Goal: Check status

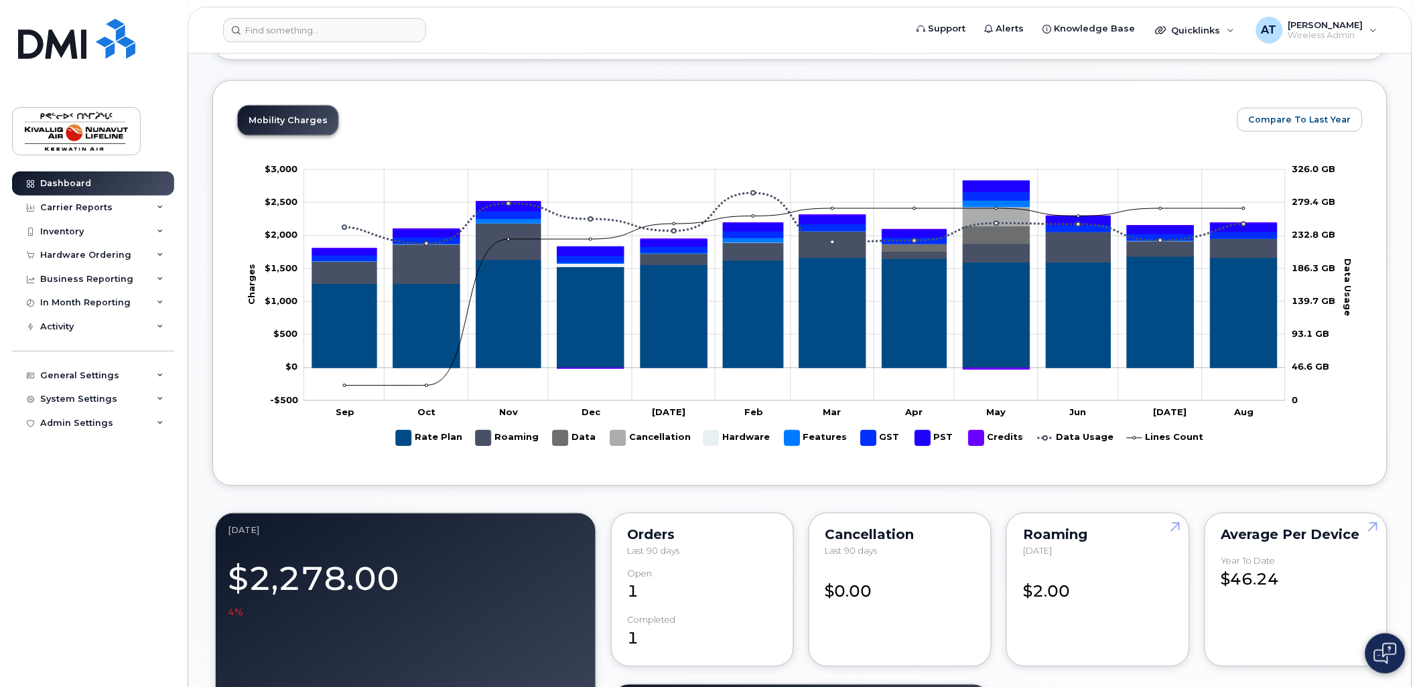
scroll to position [1092, 0]
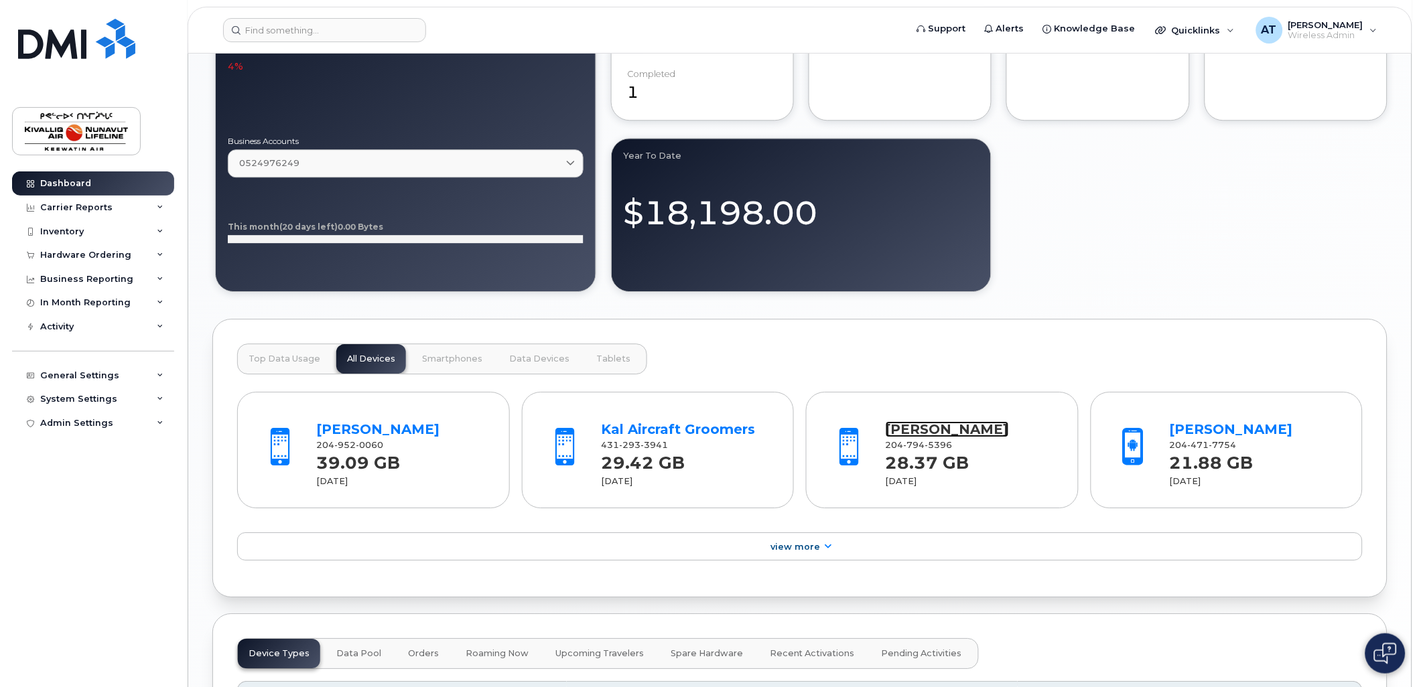
click at [926, 427] on link "[PERSON_NAME]" at bounding box center [947, 429] width 123 height 16
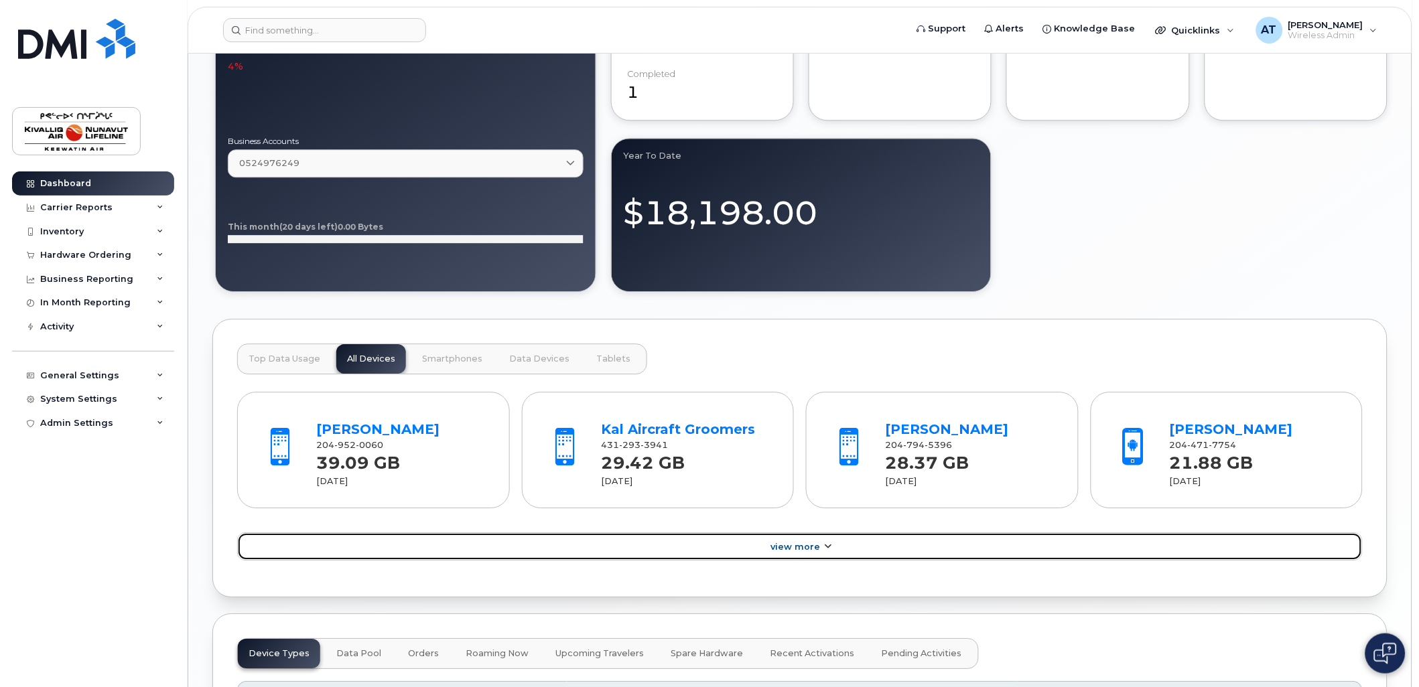
click at [766, 549] on link "View More" at bounding box center [799, 547] width 1125 height 28
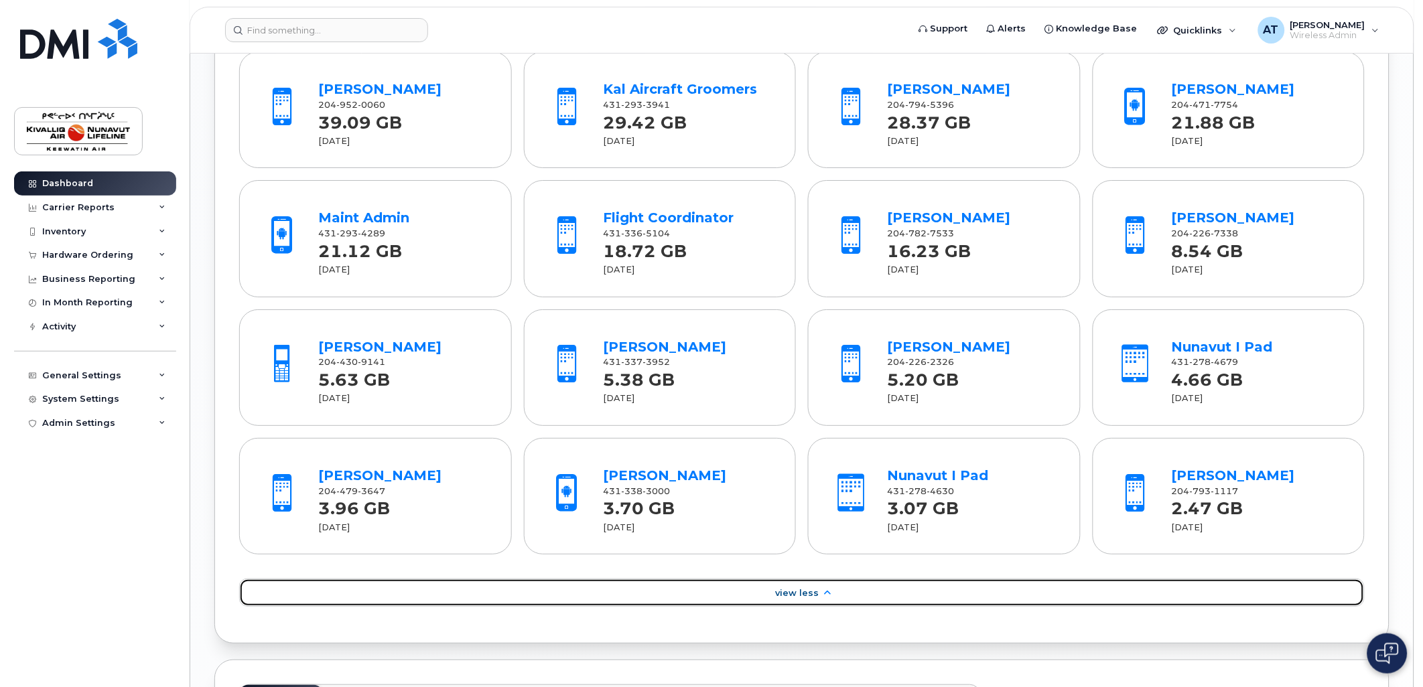
scroll to position [1947, 0]
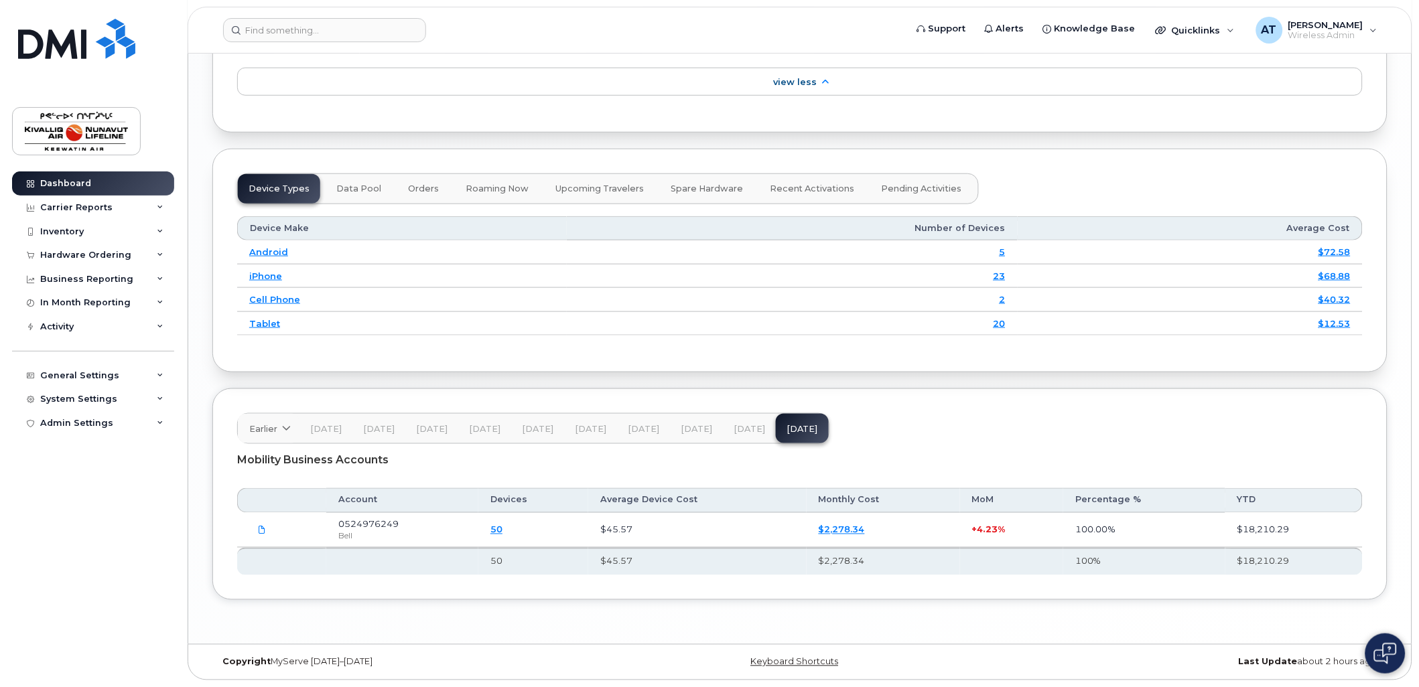
click at [827, 529] on link "$2,278.34" at bounding box center [842, 530] width 46 height 11
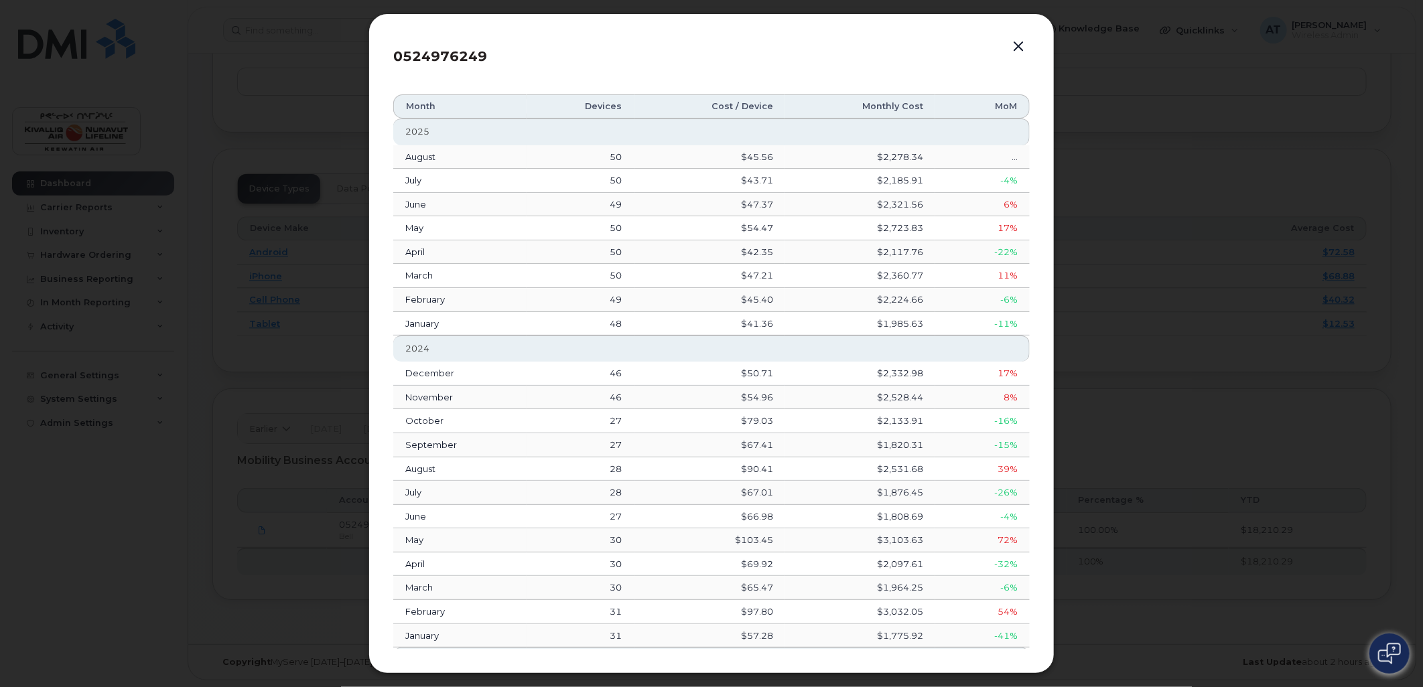
click at [1016, 42] on button "button" at bounding box center [1018, 47] width 20 height 19
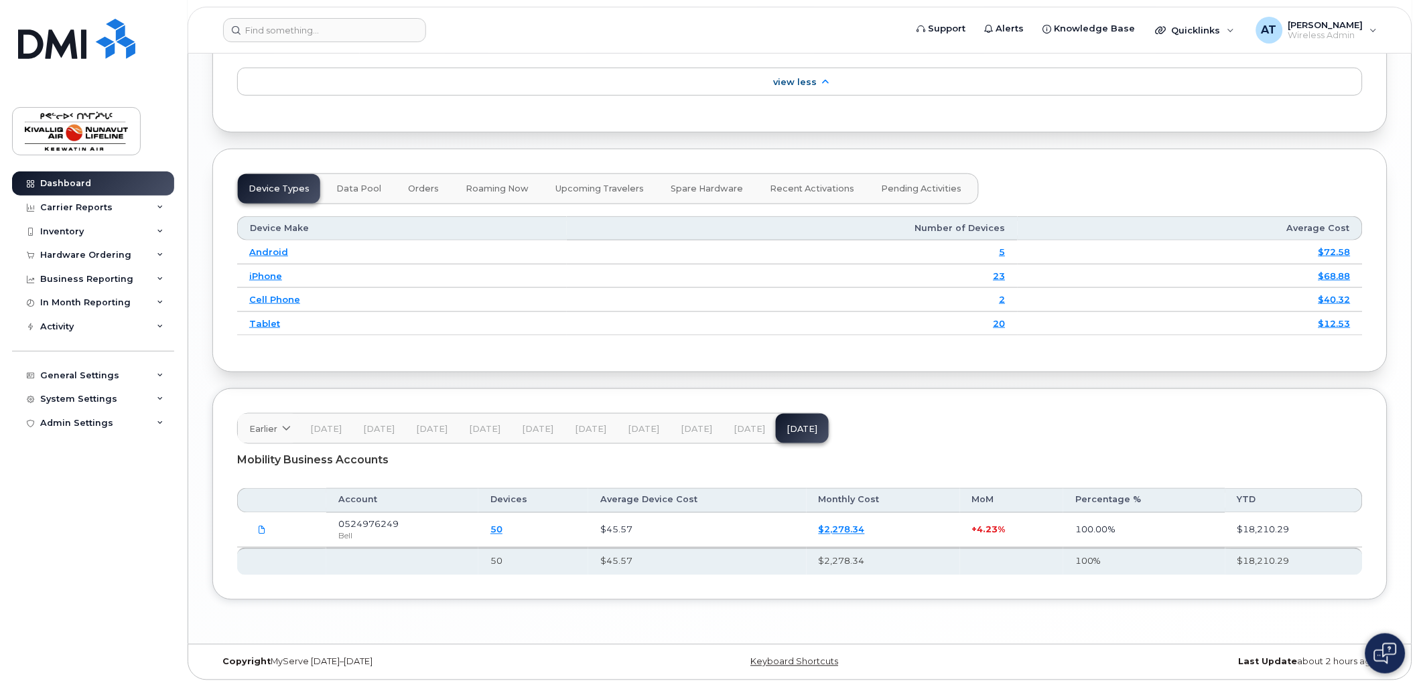
click at [821, 527] on link "$2,278.34" at bounding box center [842, 530] width 46 height 11
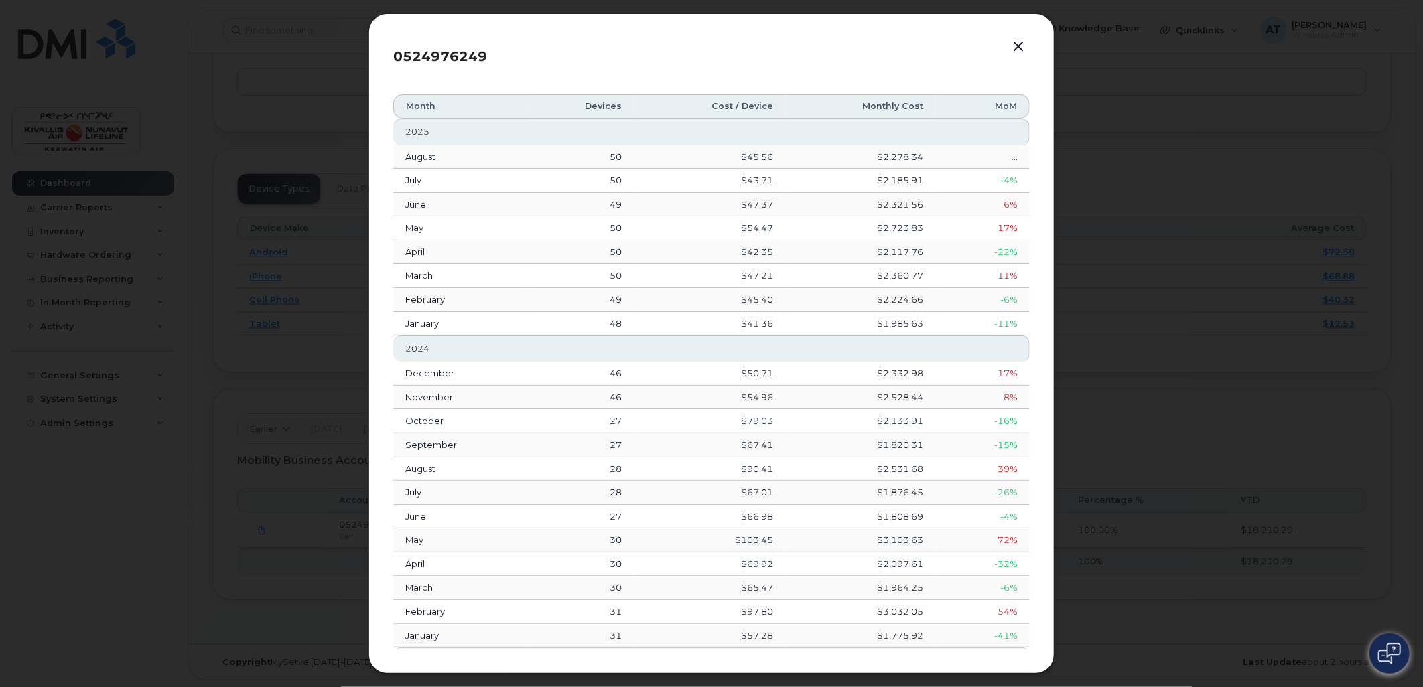
click at [1025, 45] on button "button" at bounding box center [1018, 47] width 20 height 19
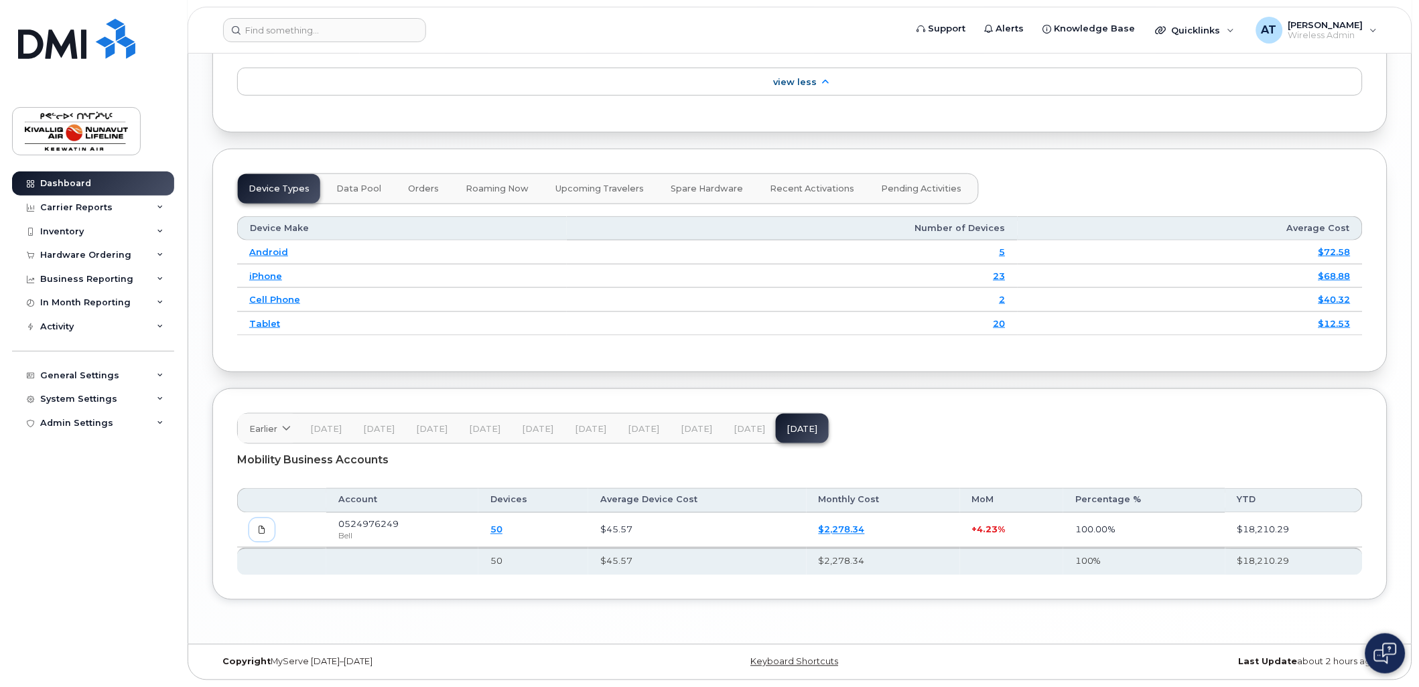
click at [263, 527] on icon at bounding box center [262, 531] width 8 height 8
click at [502, 531] on link "50" at bounding box center [496, 530] width 12 height 11
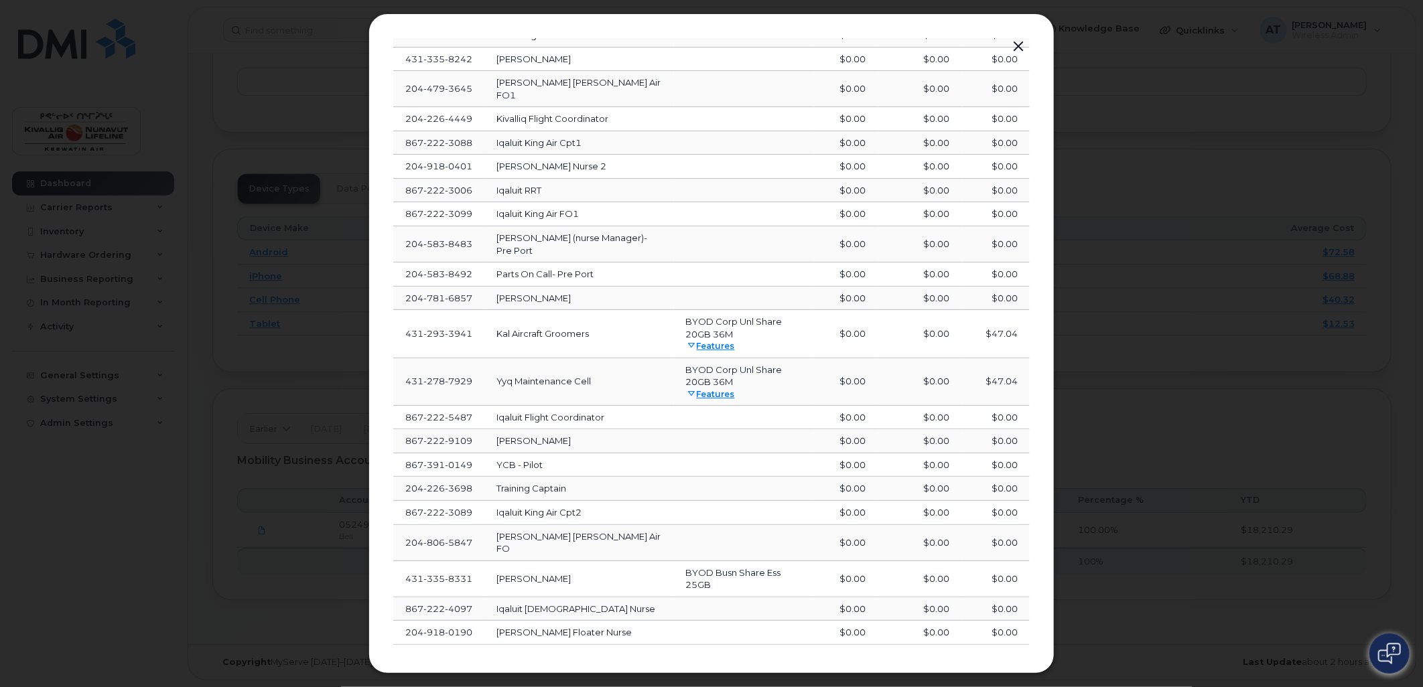
scroll to position [232, 0]
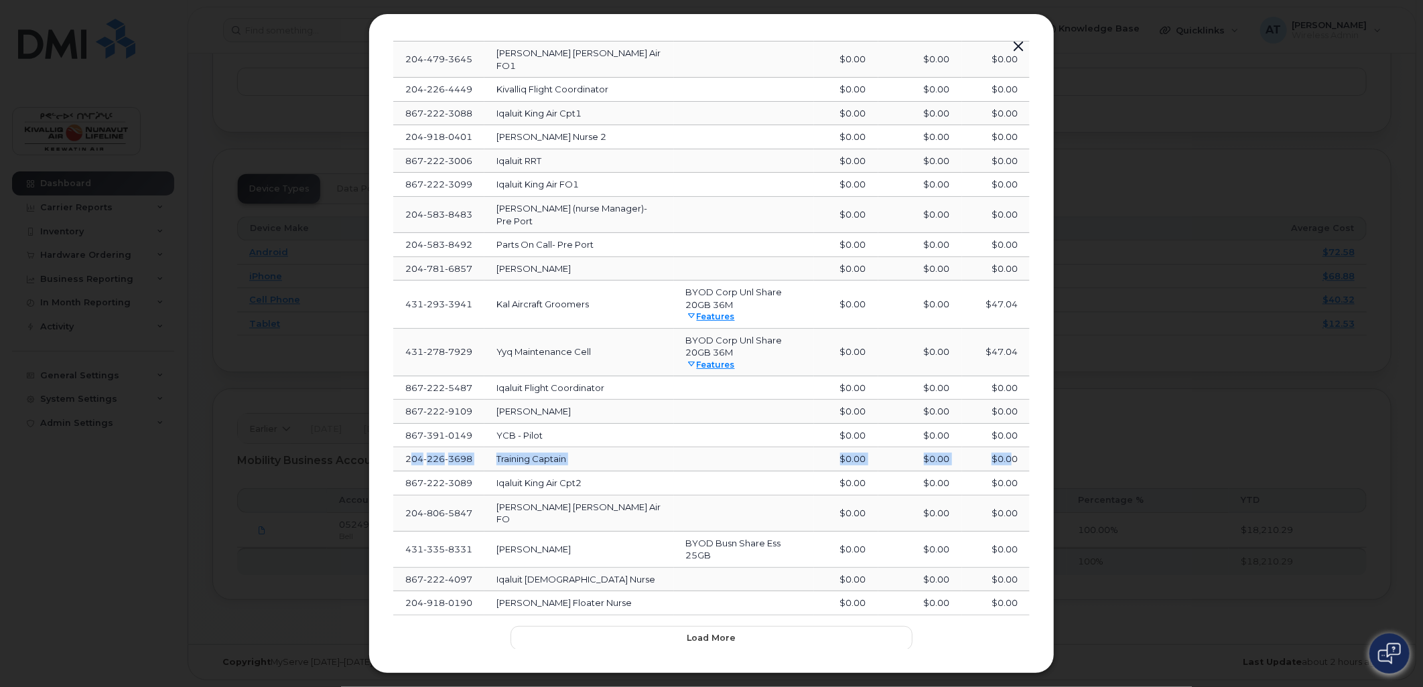
drag, startPoint x: 411, startPoint y: 451, endPoint x: 1010, endPoint y: 436, distance: 599.7
click at [1010, 472] on tr "204 226 3698 Training Captain $0.00 $0.00 $0.00" at bounding box center [711, 484] width 636 height 24
click at [322, 467] on div at bounding box center [711, 343] width 1423 height 687
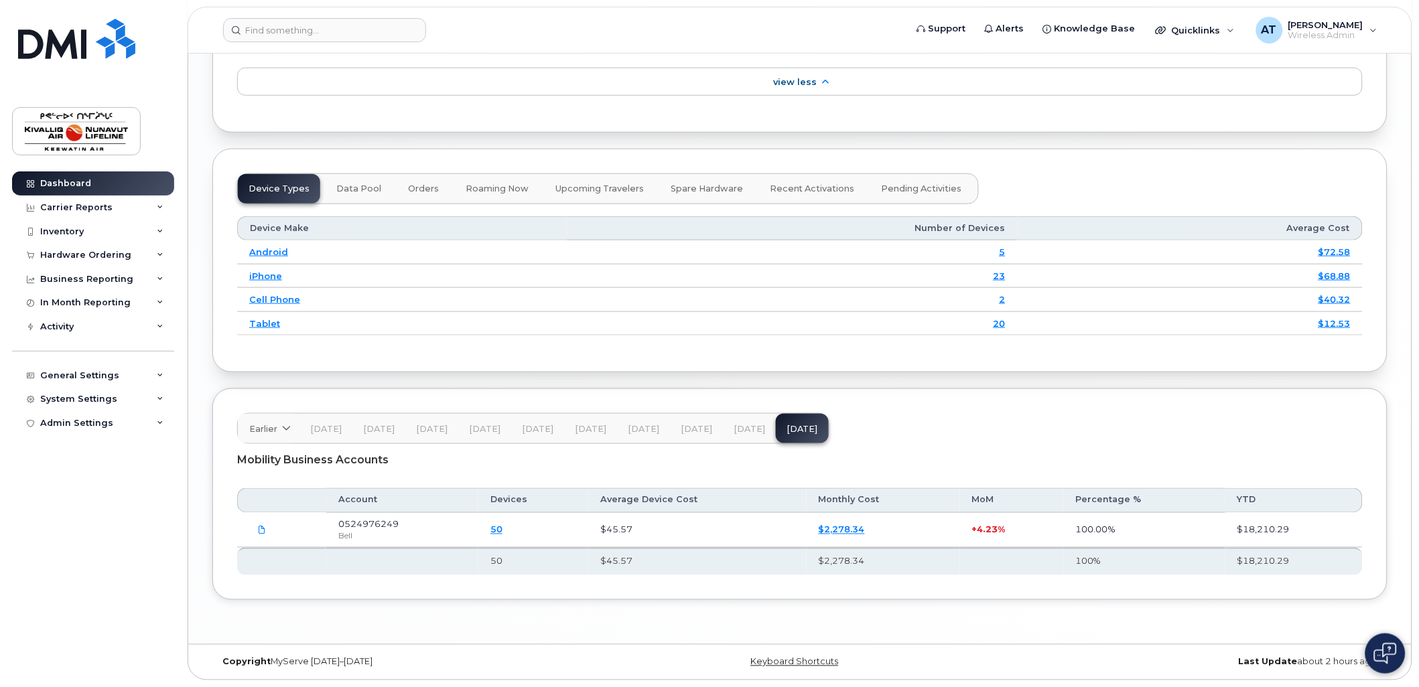
click at [502, 527] on link "50" at bounding box center [496, 530] width 12 height 11
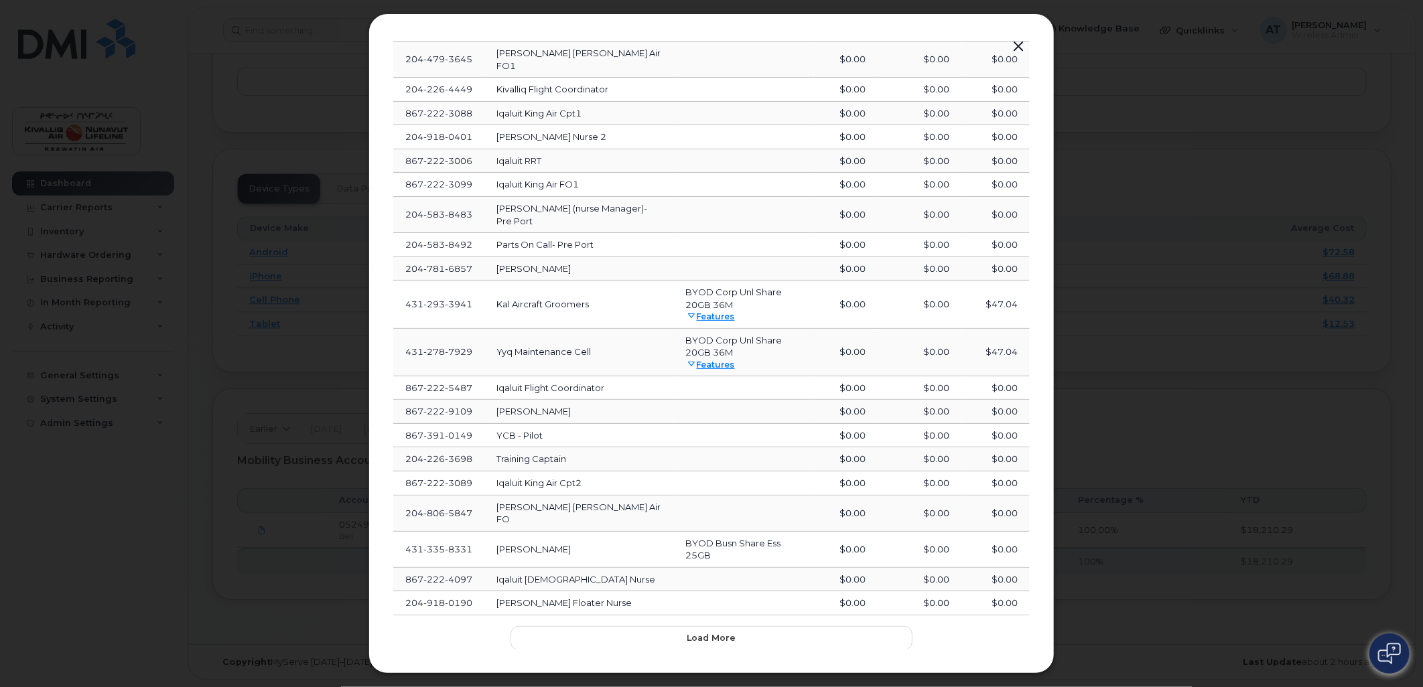
scroll to position [221, 0]
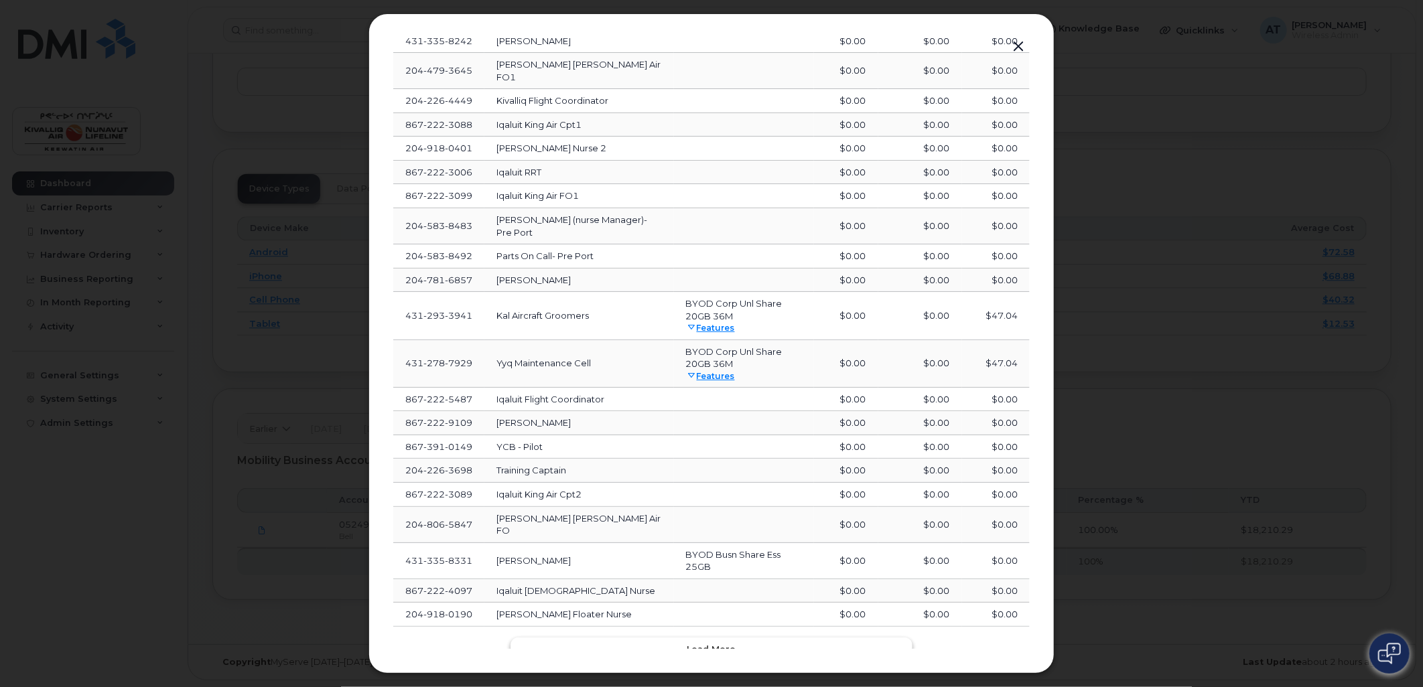
click at [692, 643] on span "Load more" at bounding box center [711, 649] width 49 height 13
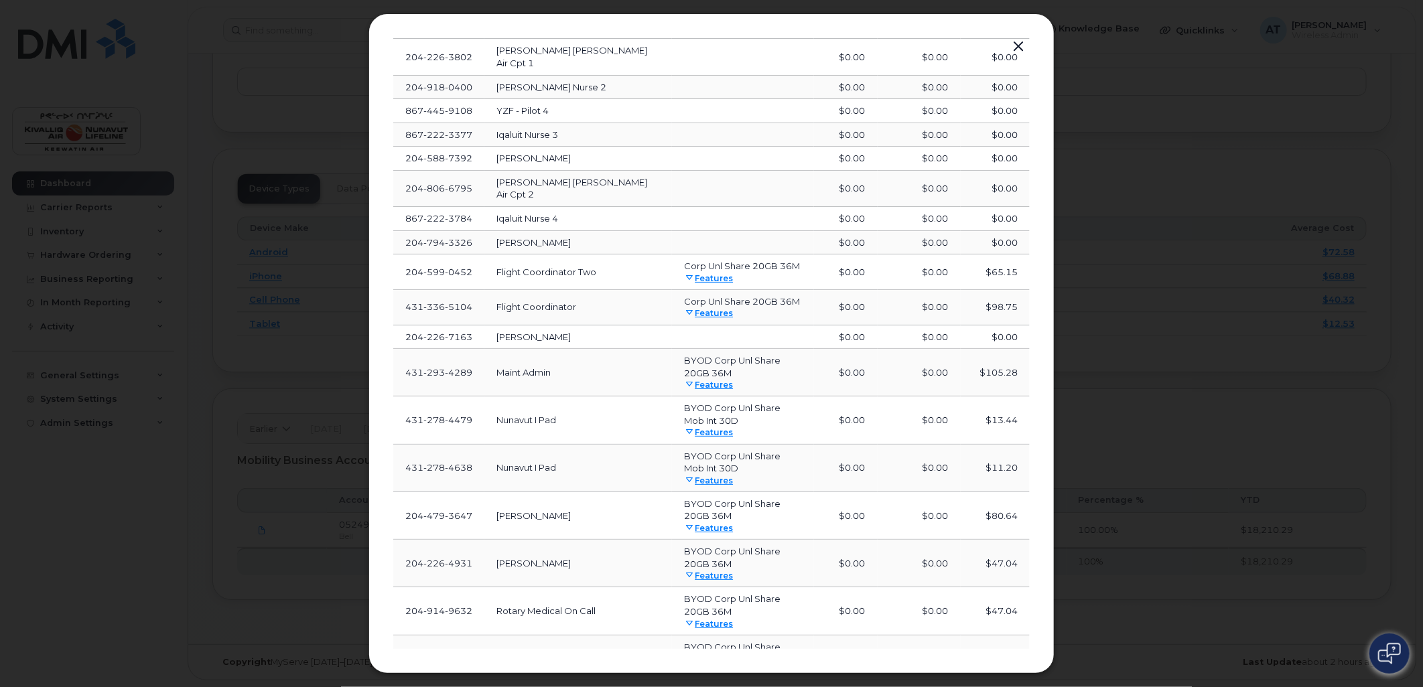
scroll to position [996, 0]
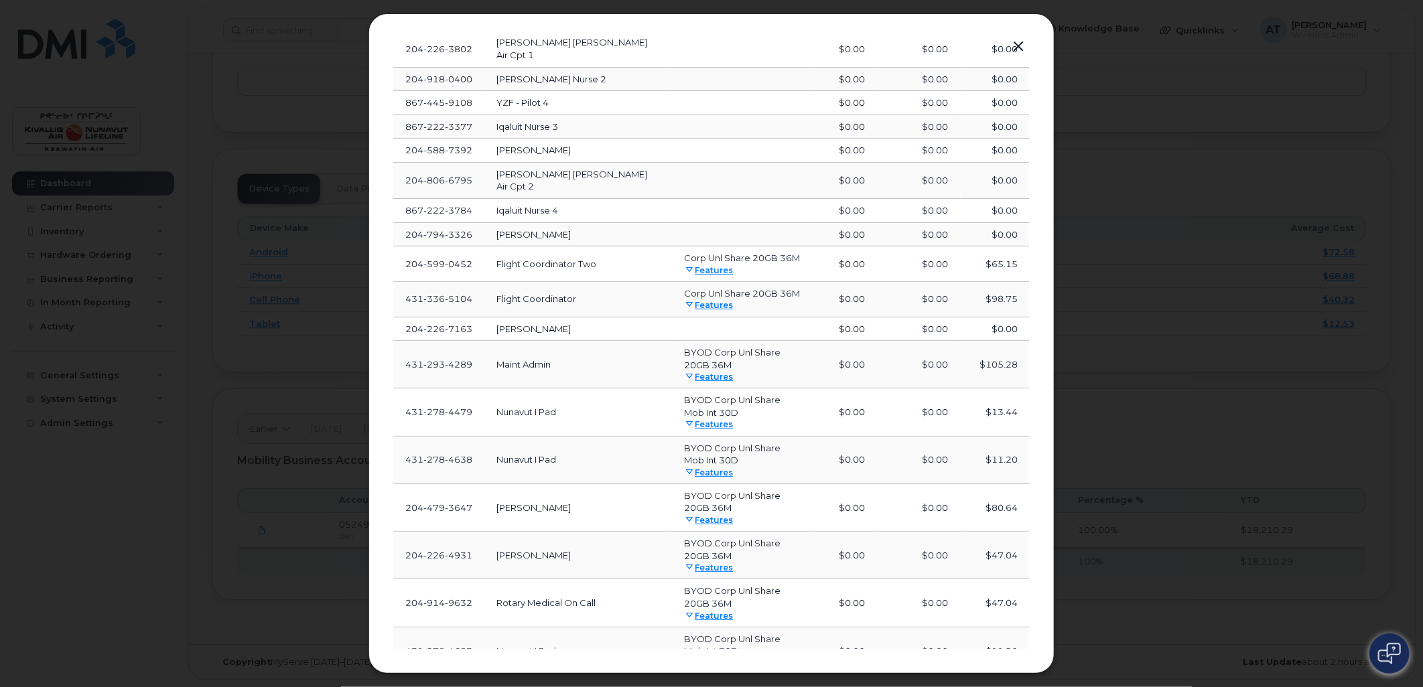
click at [723, 687] on span "Load more" at bounding box center [711, 697] width 49 height 13
click at [681, 686] on div "Loading..." at bounding box center [711, 698] width 402 height 24
drag, startPoint x: 675, startPoint y: 610, endPoint x: 646, endPoint y: 598, distance: 30.6
click at [675, 686] on div "Loading..." at bounding box center [711, 698] width 402 height 24
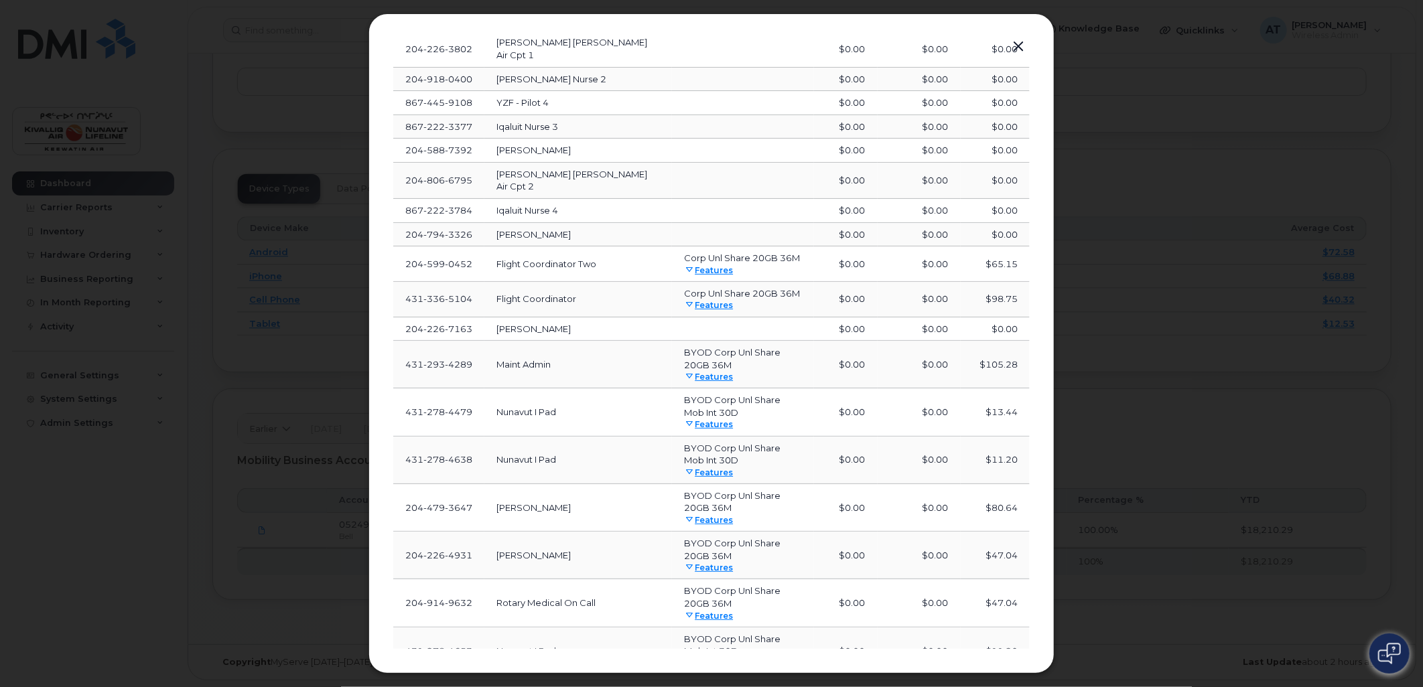
click at [1016, 48] on button "button" at bounding box center [1018, 47] width 20 height 19
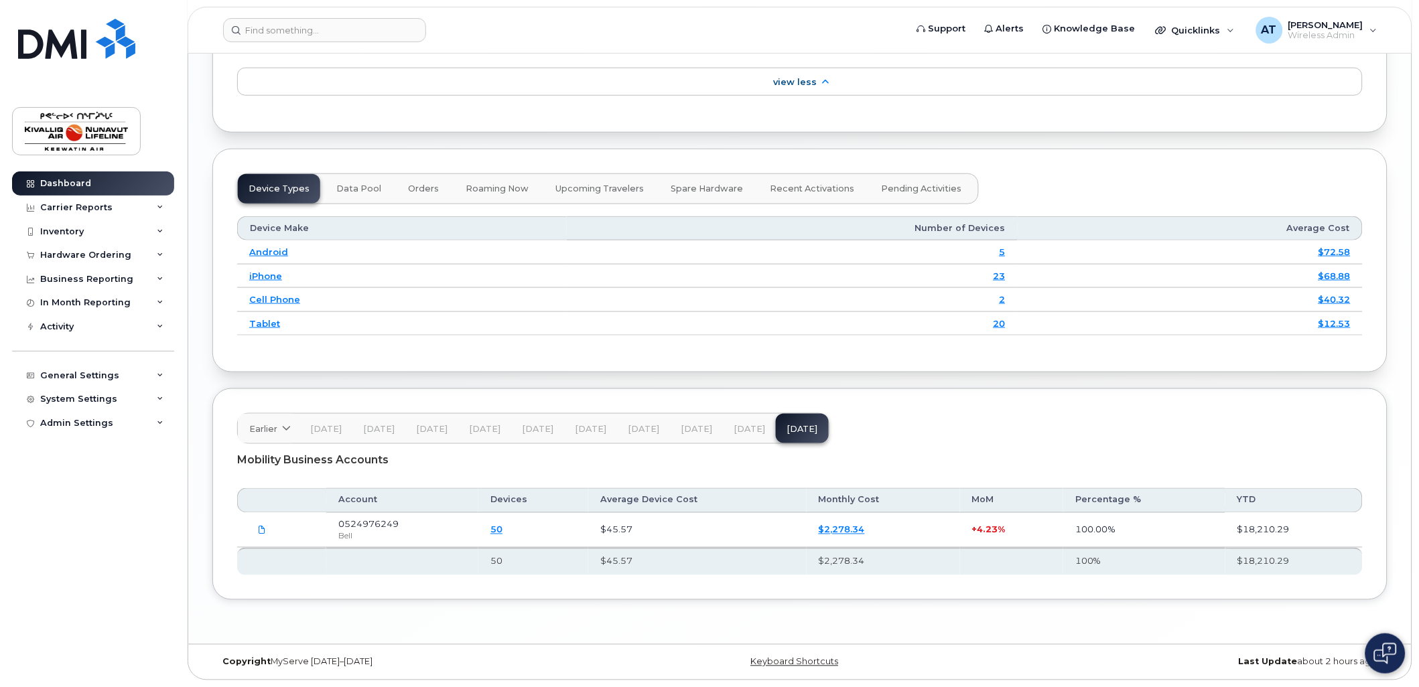
click at [502, 530] on link "50" at bounding box center [496, 530] width 12 height 11
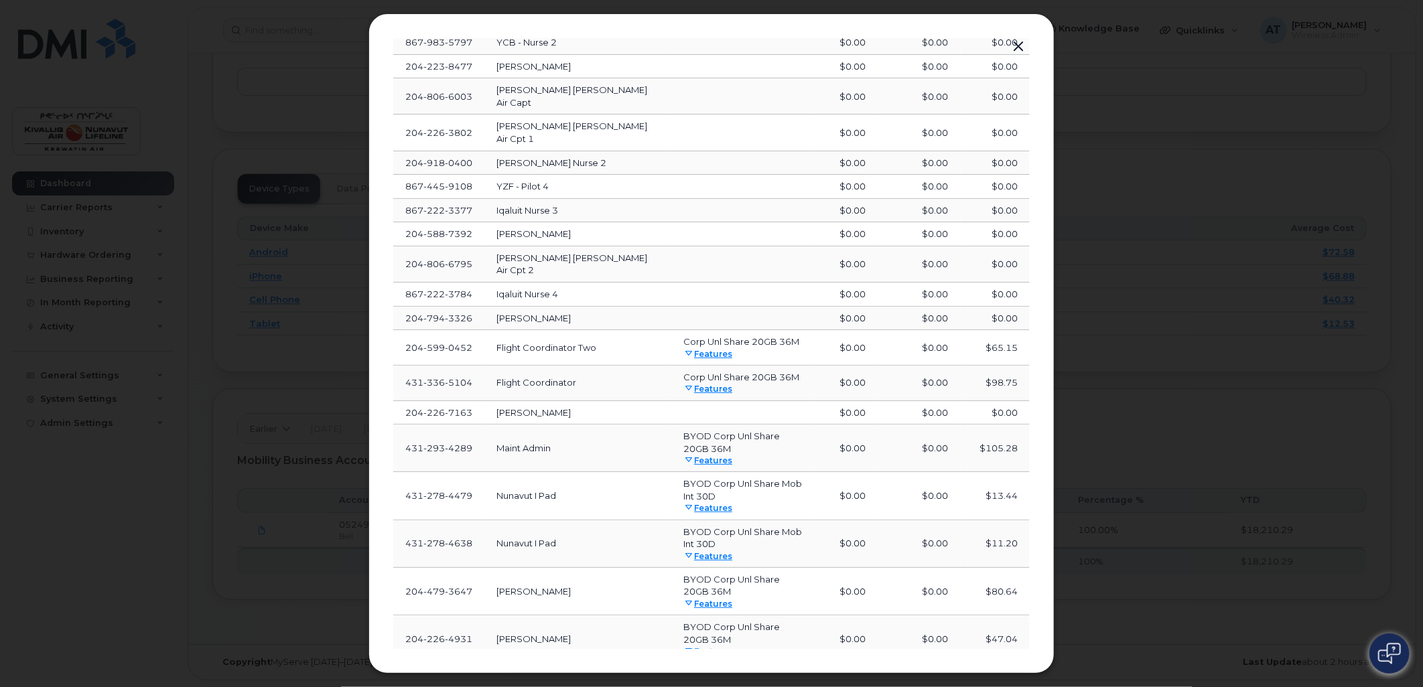
scroll to position [2047, 0]
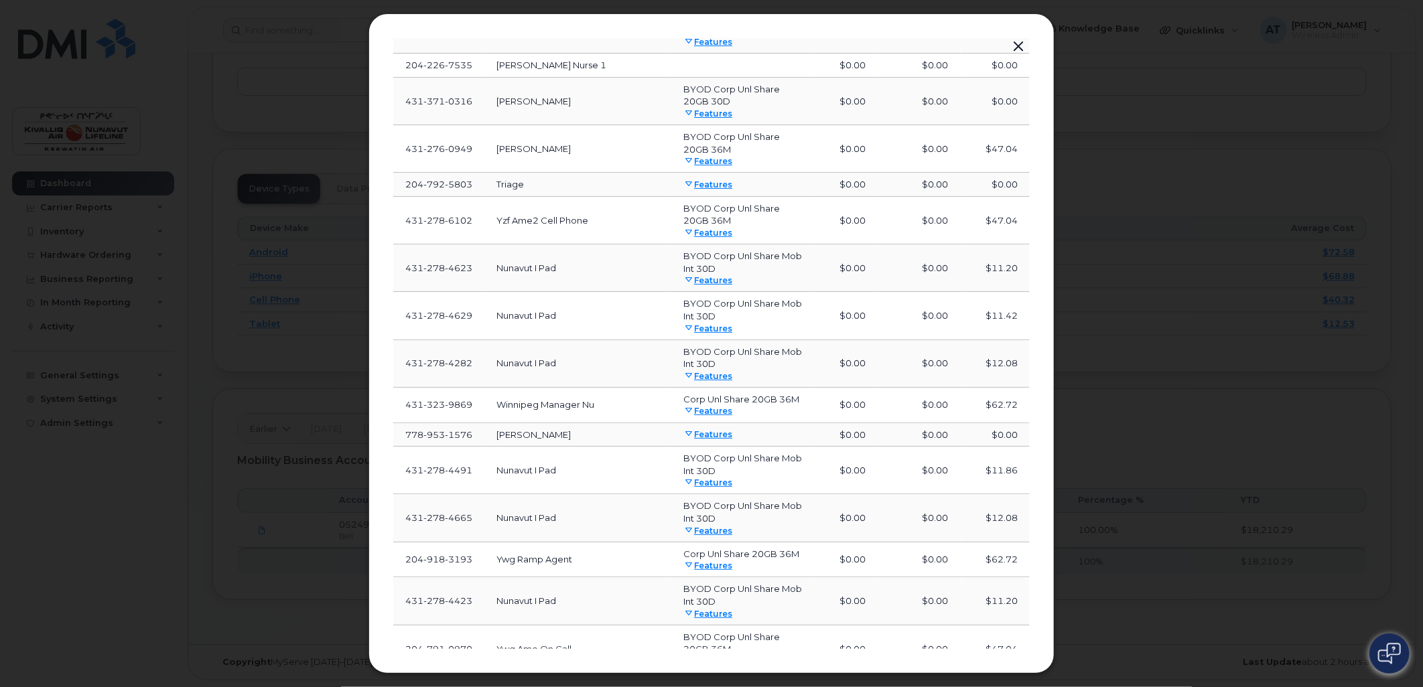
click at [660, 684] on button "Load more" at bounding box center [711, 696] width 402 height 24
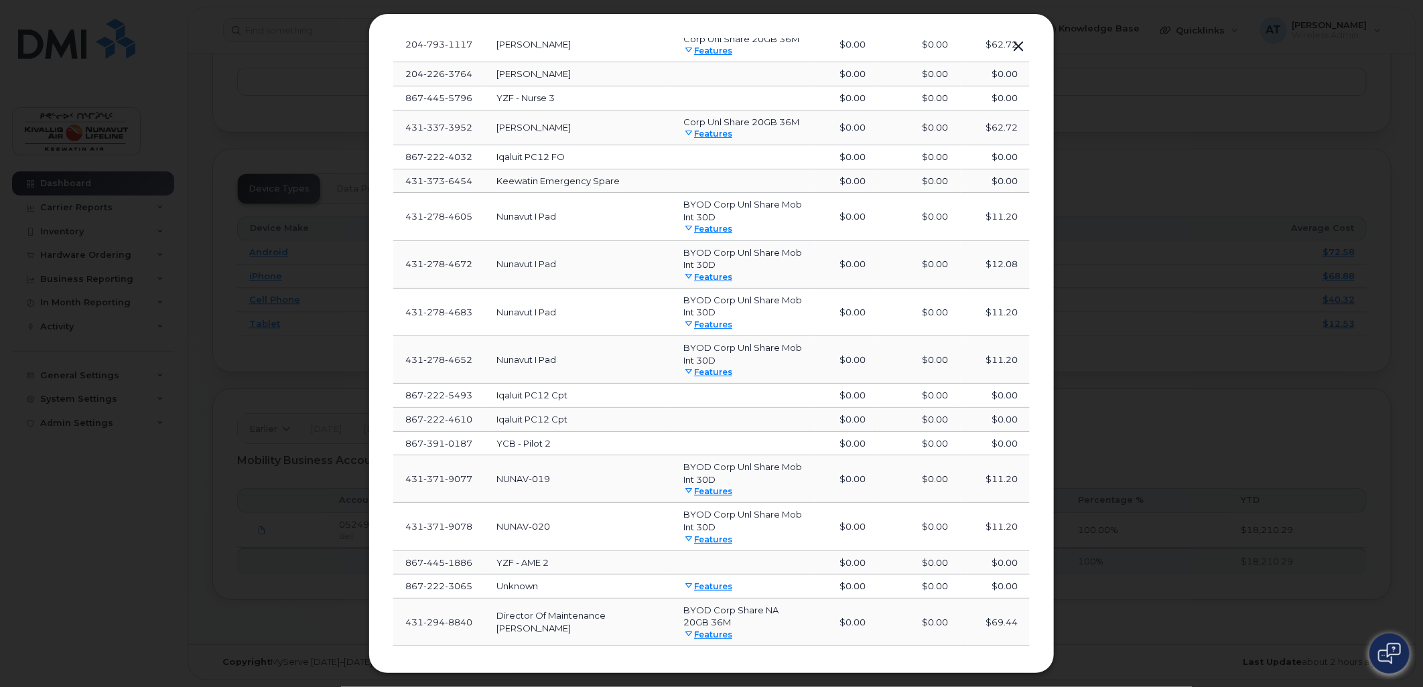
scroll to position [2942, 0]
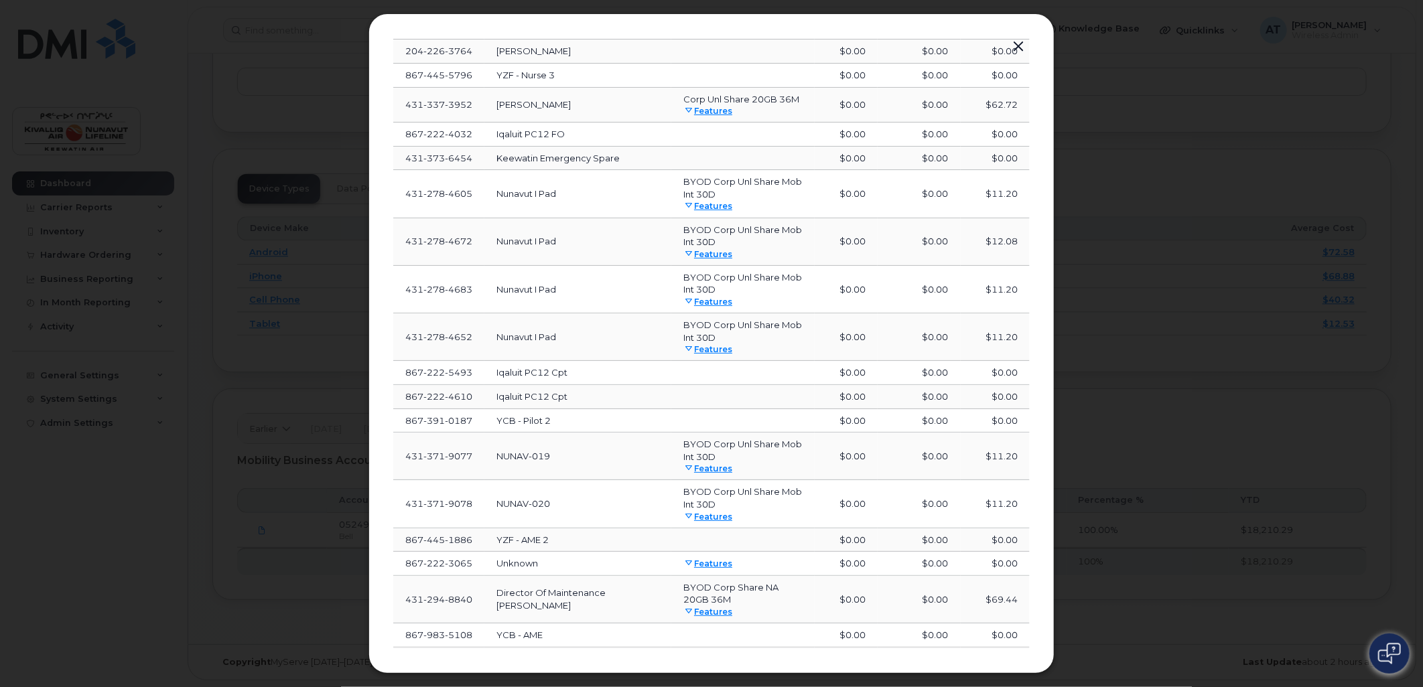
click at [644, 682] on button "Load more" at bounding box center [711, 694] width 402 height 24
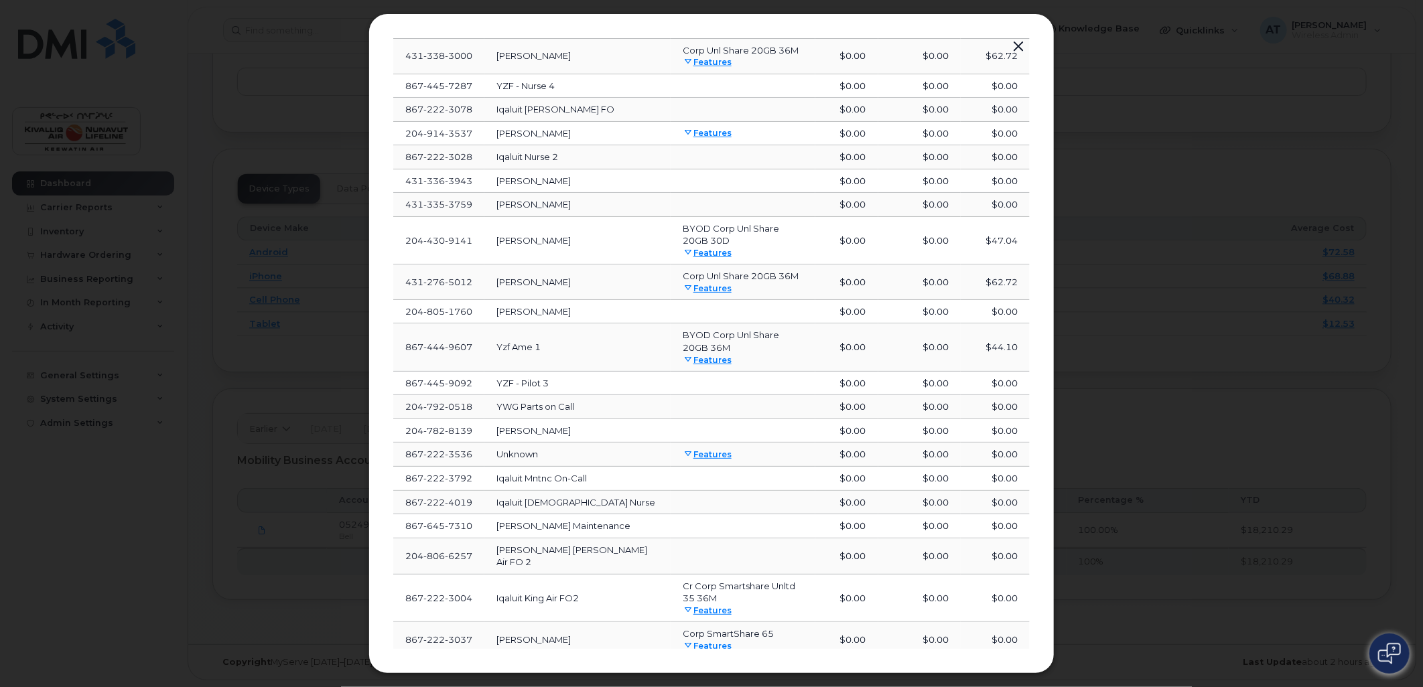
scroll to position [3656, 0]
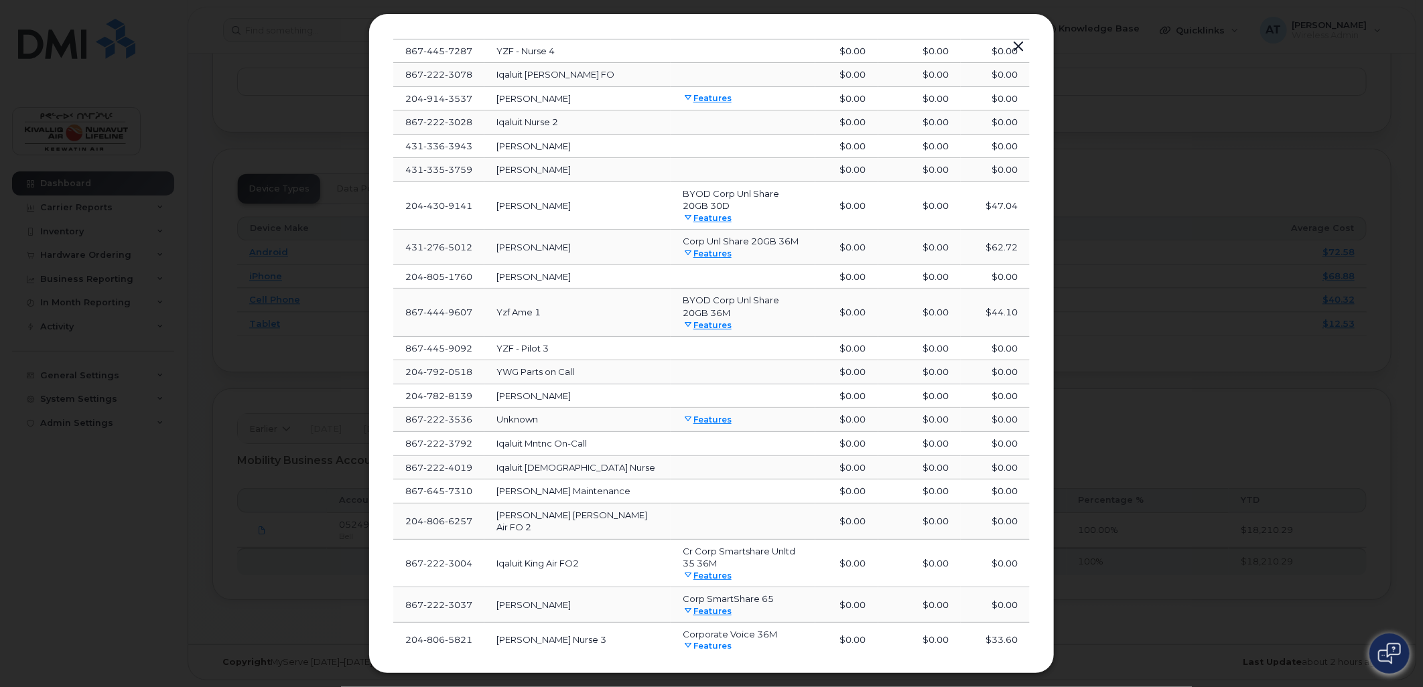
scroll to position [3694, 0]
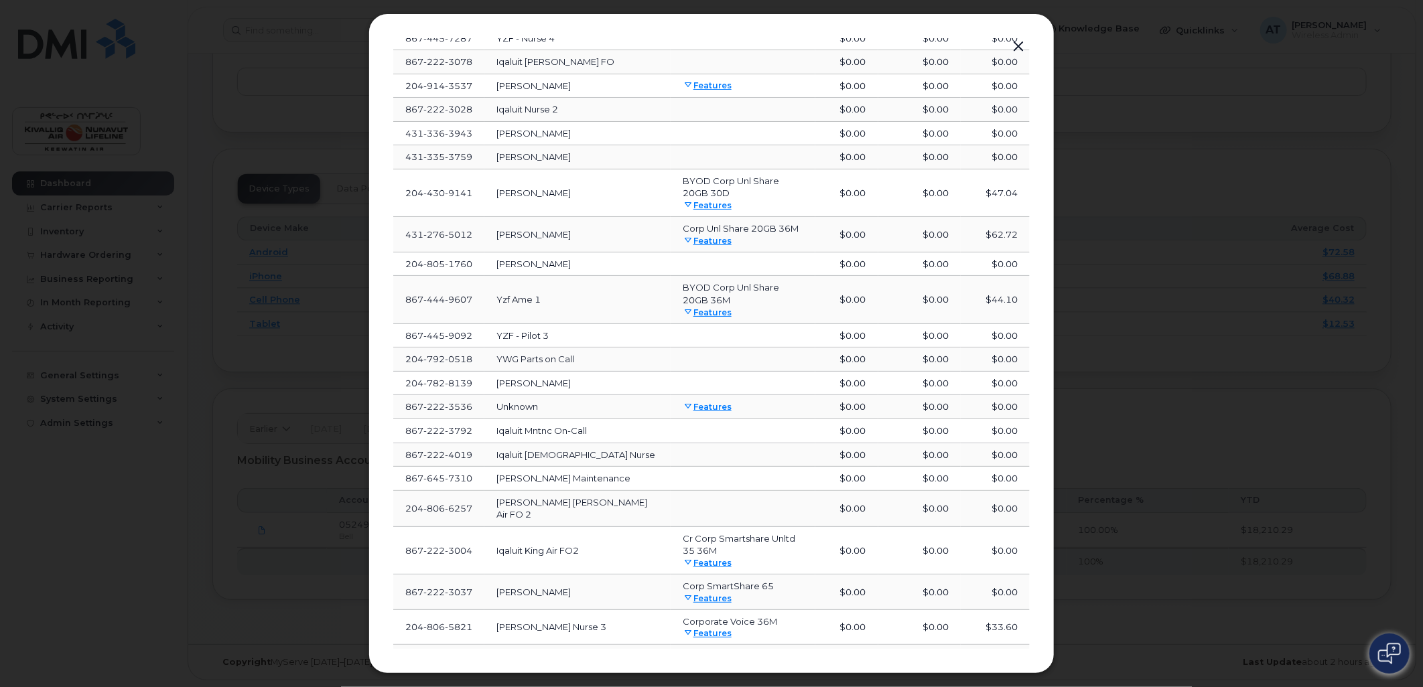
click at [613, 491] on td "Rankin King Air FO 2" at bounding box center [577, 509] width 186 height 36
drag, startPoint x: 1030, startPoint y: 579, endPoint x: 1026, endPoint y: 563, distance: 16.4
click at [1026, 563] on div "Bell 0524976249. Aug 25 Number User Name Rate Plan Data Cost Roaming Cost Total…" at bounding box center [711, 343] width 686 height 660
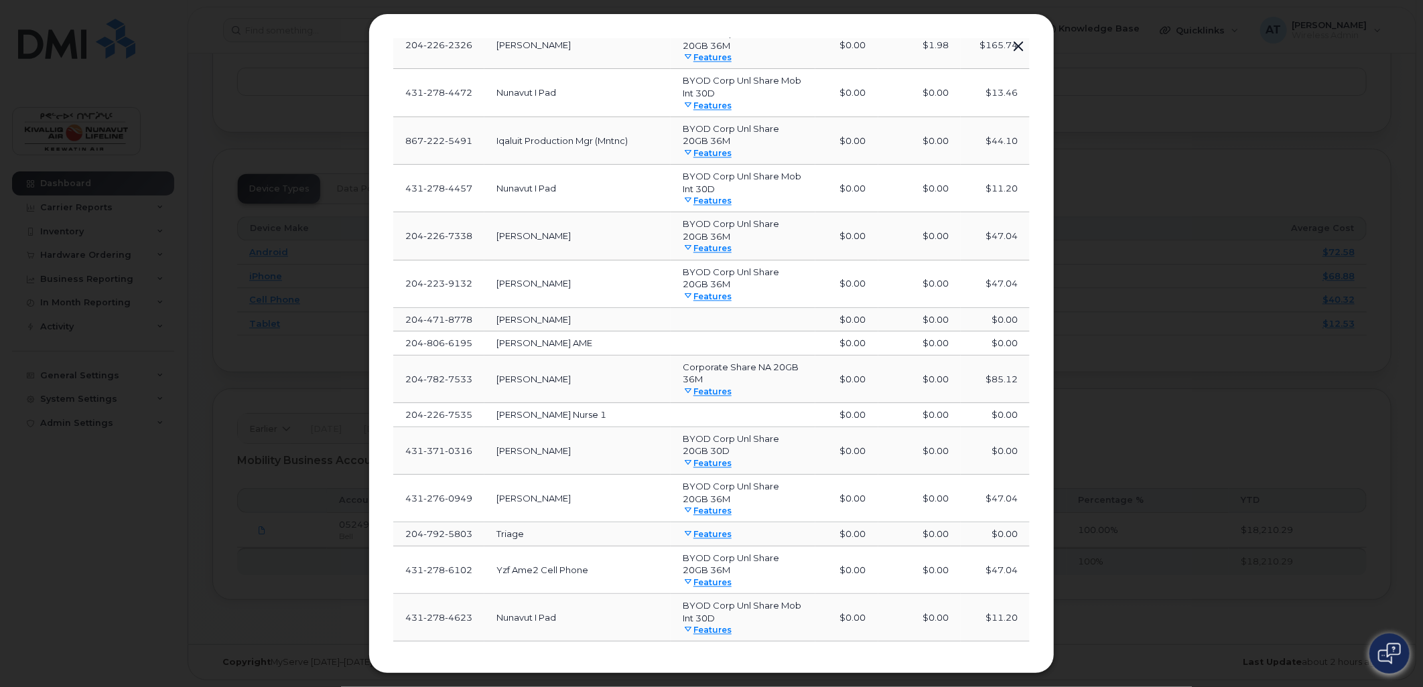
scroll to position [1676, 0]
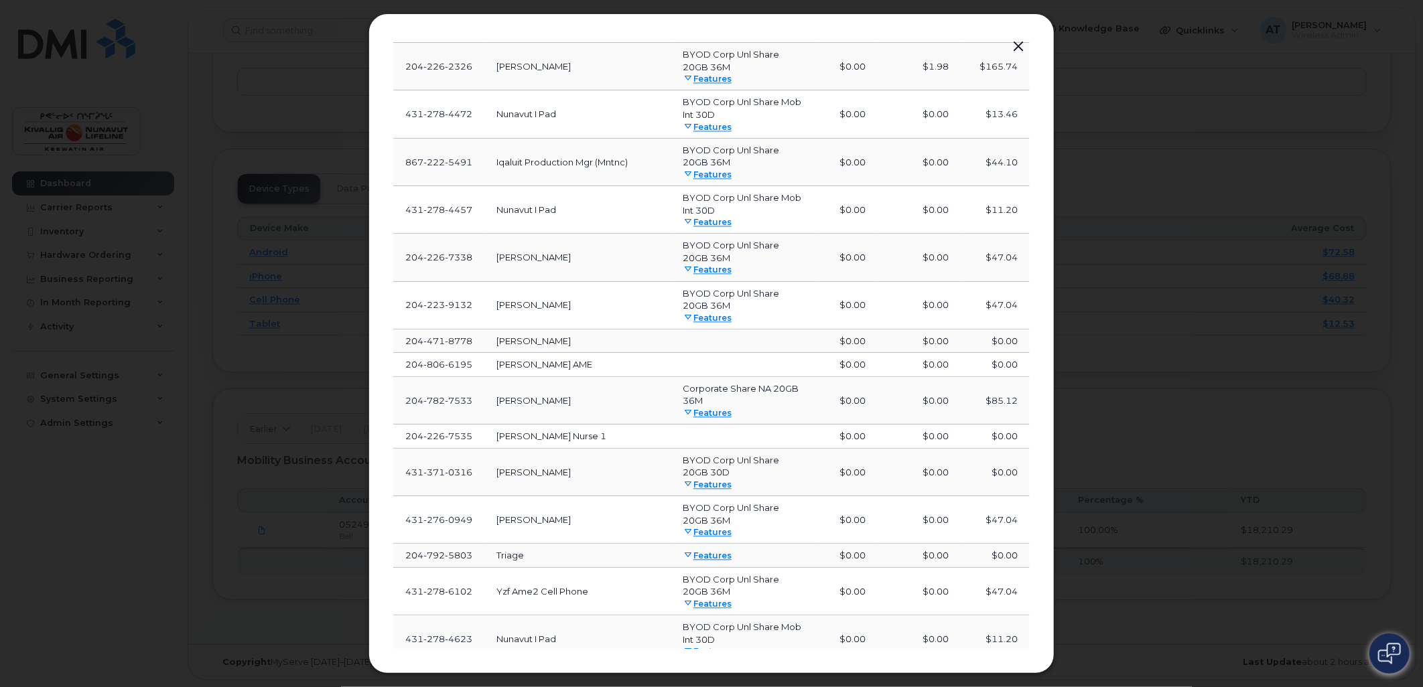
click at [700, 408] on link "Features" at bounding box center [707, 413] width 49 height 10
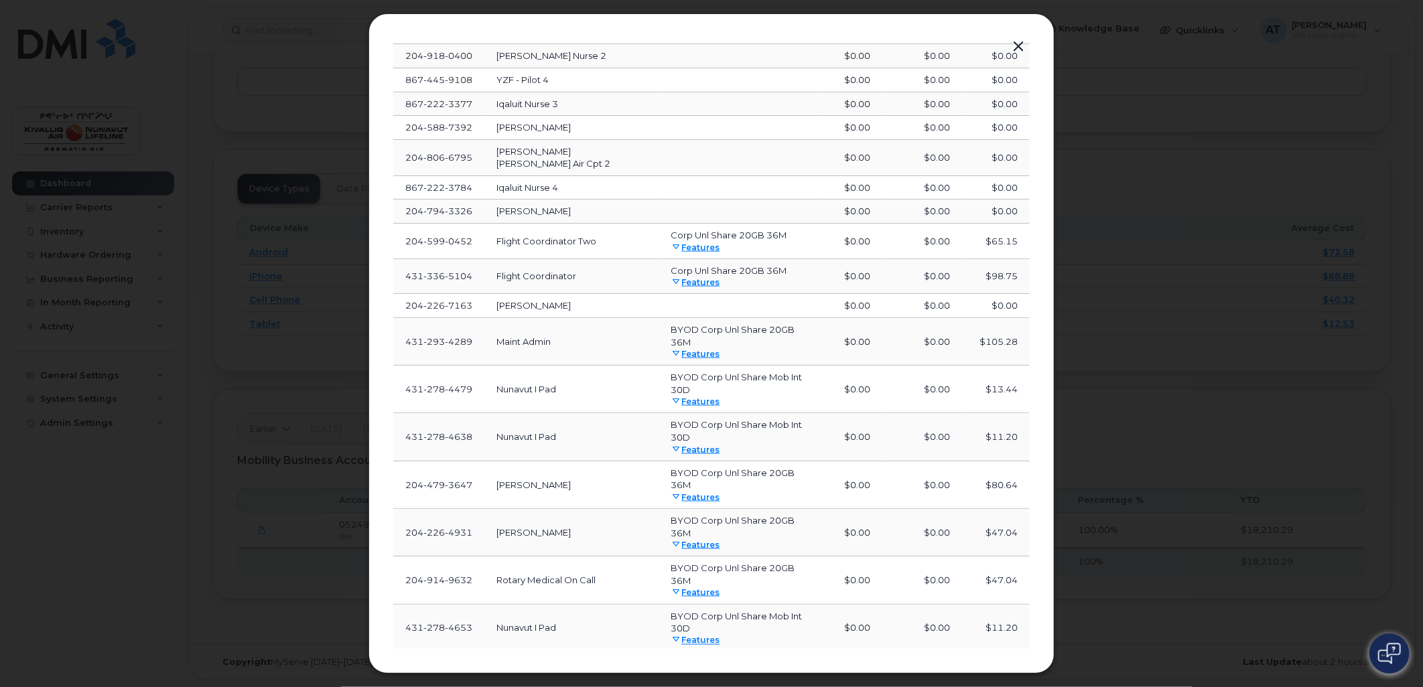
scroll to position [3722, 0]
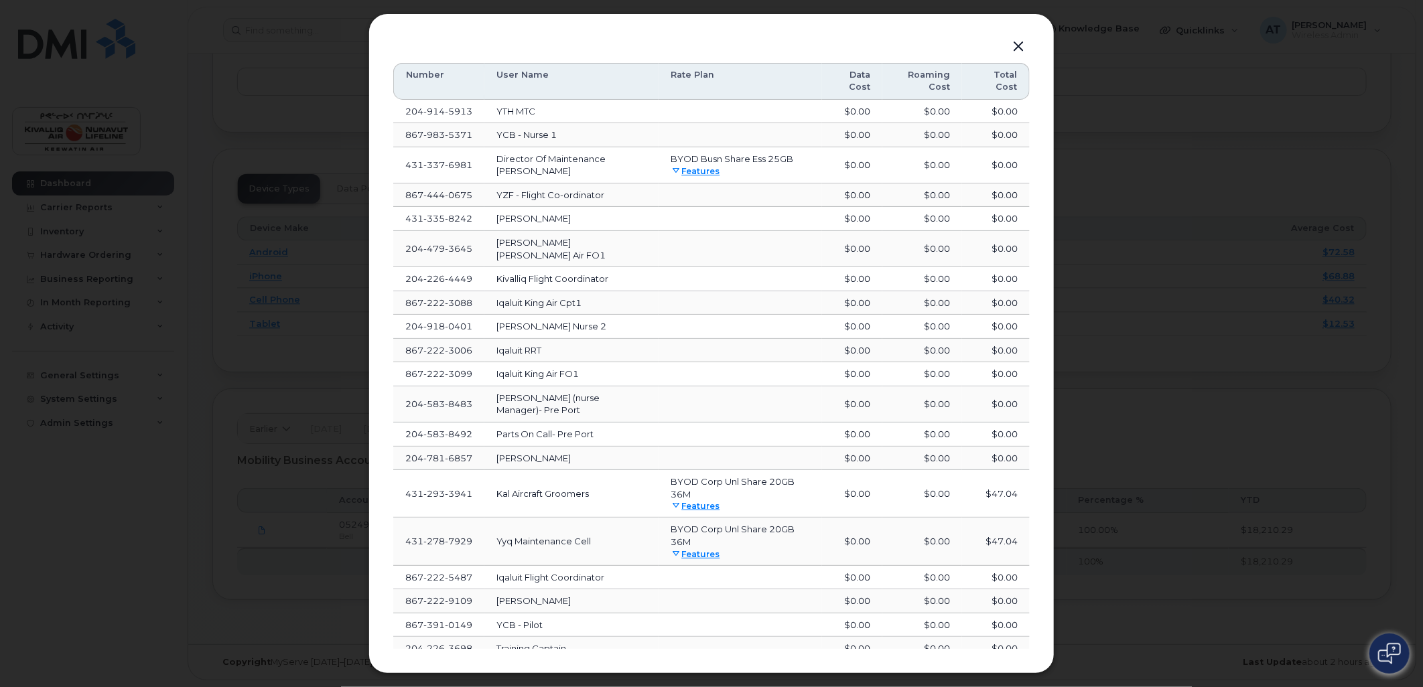
scroll to position [0, 0]
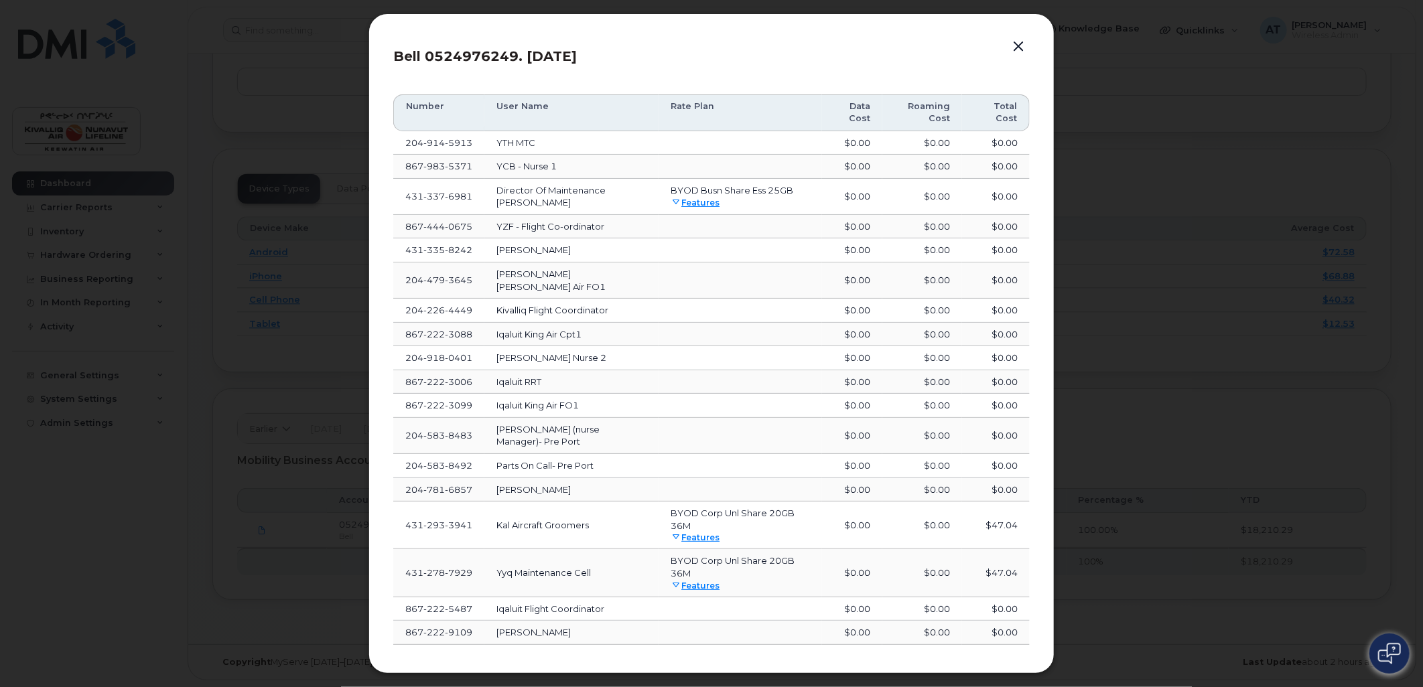
click at [683, 201] on link "Features" at bounding box center [695, 203] width 49 height 10
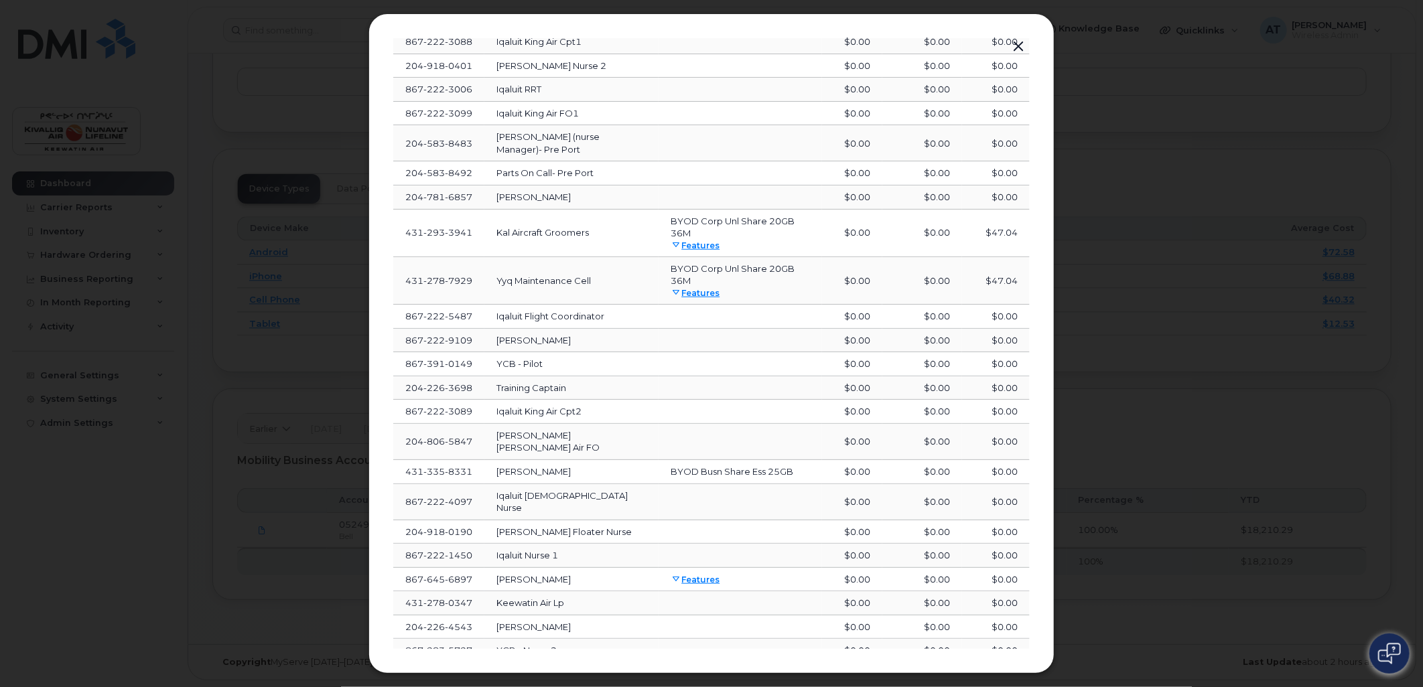
scroll to position [1092, 0]
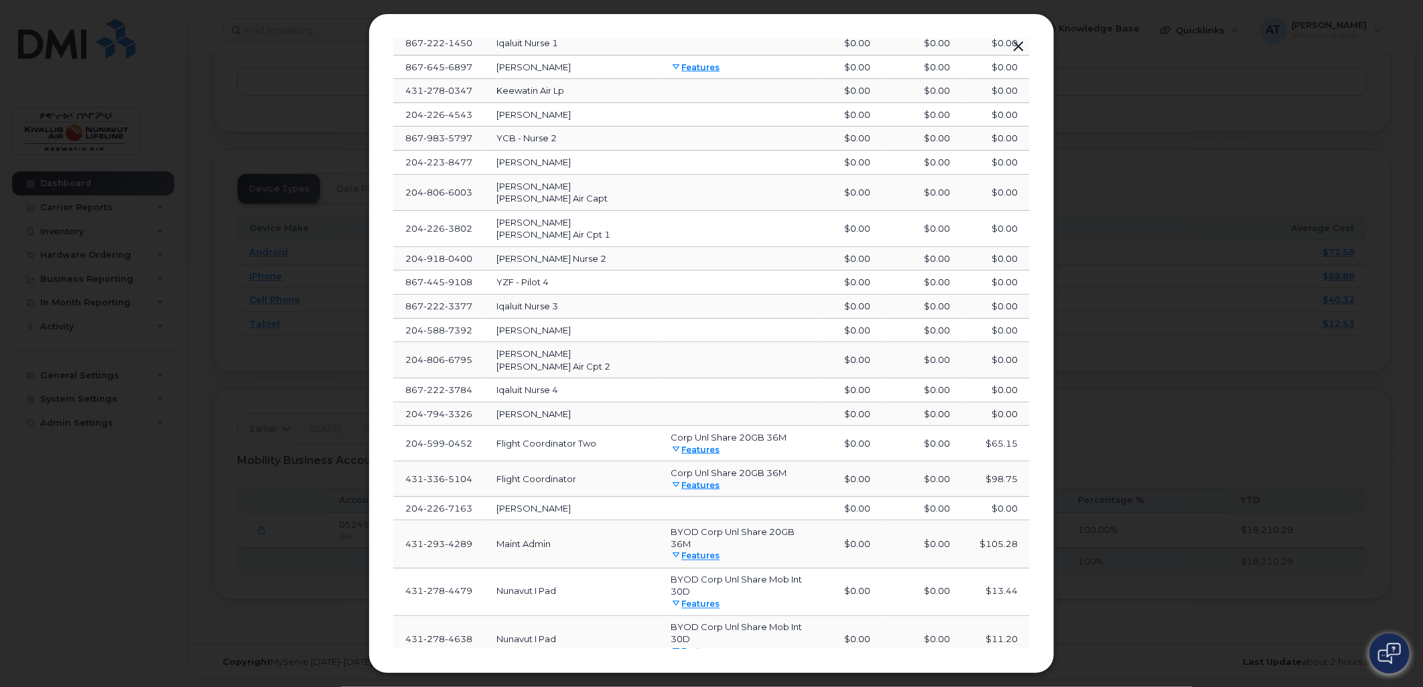
click at [680, 480] on link "Features" at bounding box center [695, 485] width 49 height 10
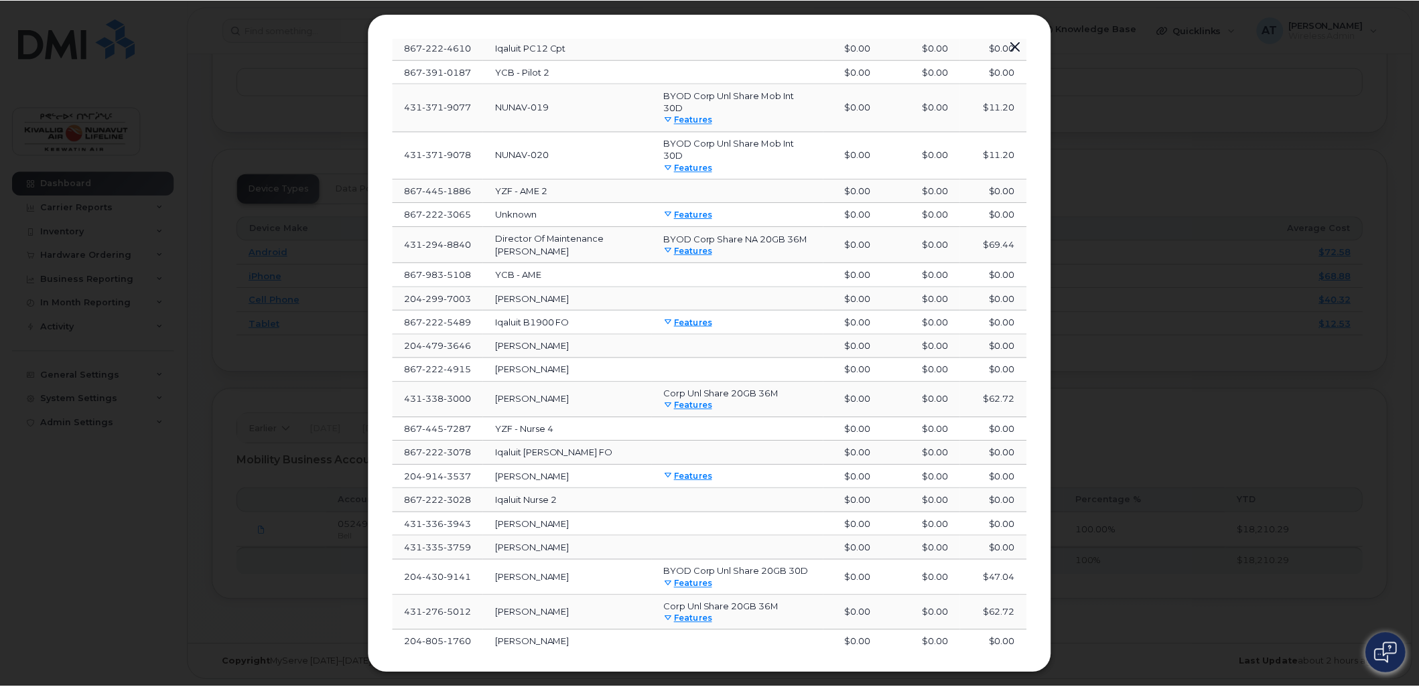
scroll to position [3971, 0]
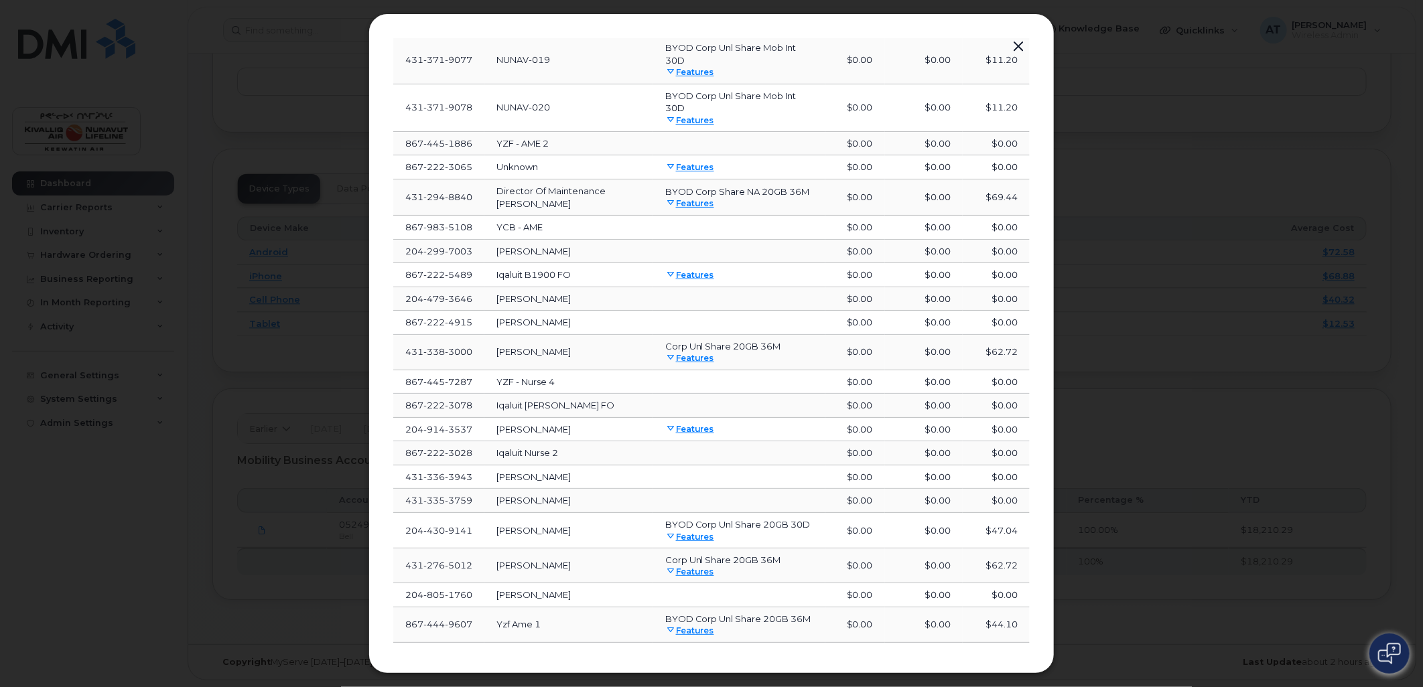
click at [1300, 98] on div at bounding box center [711, 343] width 1423 height 687
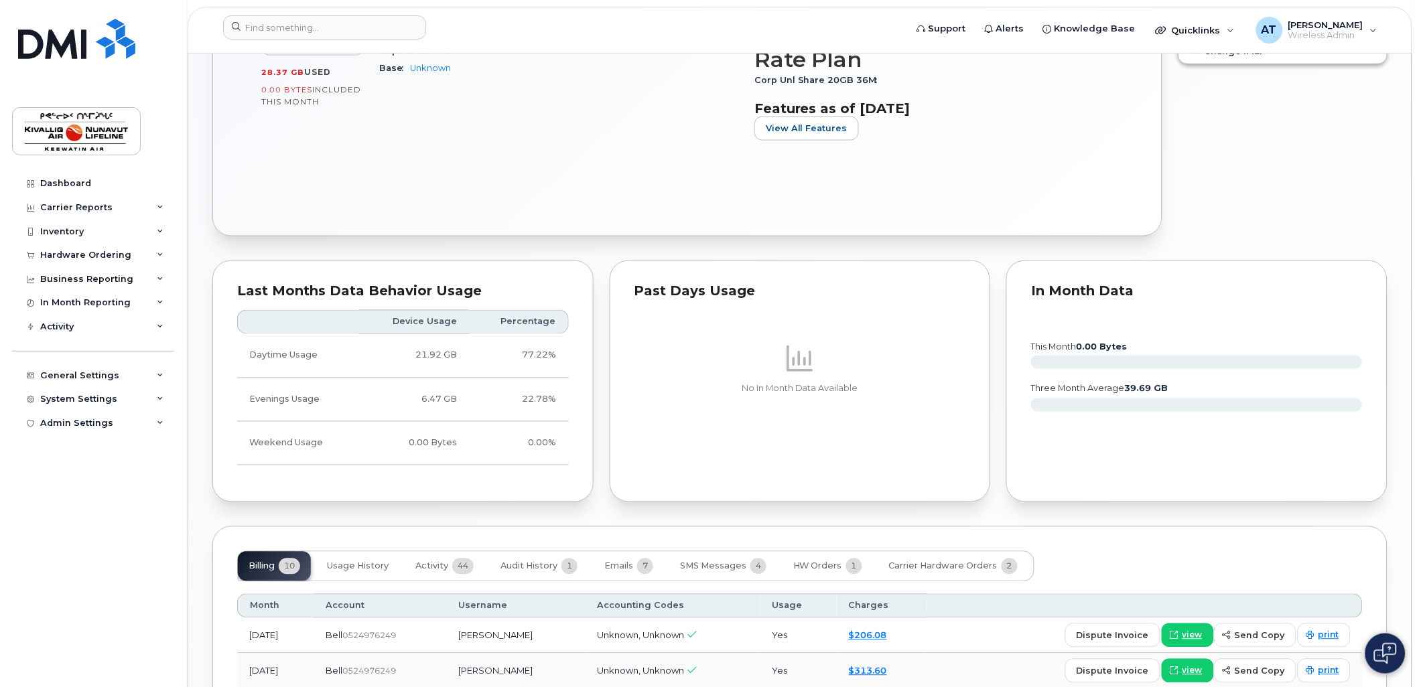
scroll to position [936, 0]
